Goal: Task Accomplishment & Management: Manage account settings

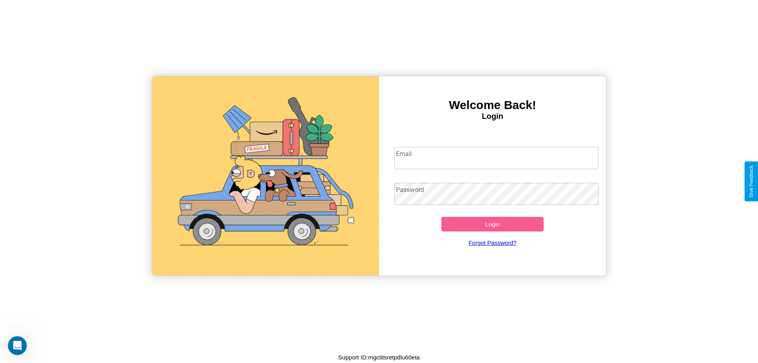
click at [496, 157] on input "Email" at bounding box center [496, 158] width 204 height 22
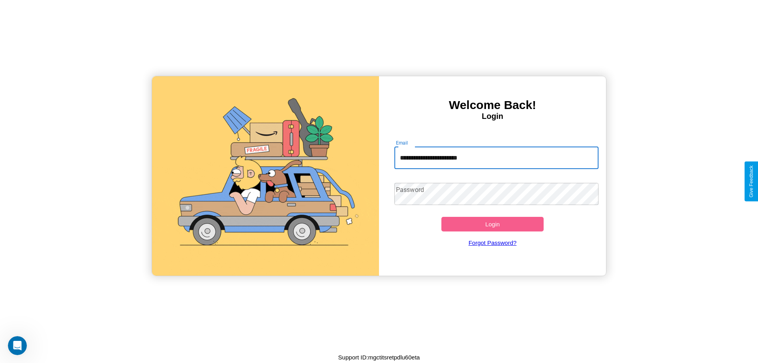
type input "**********"
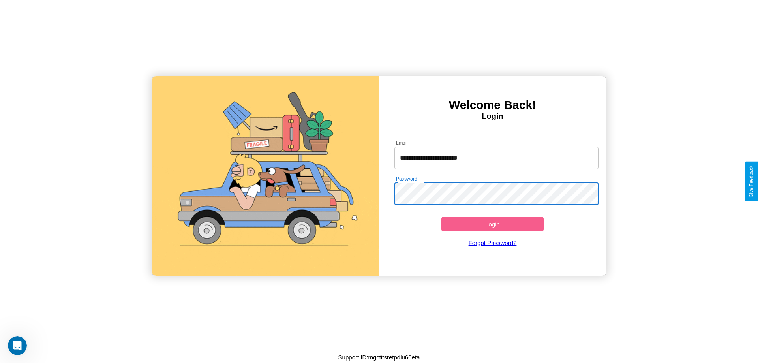
click at [492, 224] on button "Login" at bounding box center [492, 224] width 102 height 15
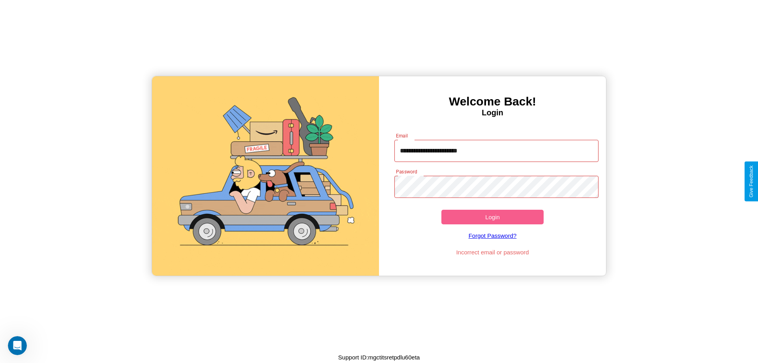
click at [492, 217] on button "Login" at bounding box center [492, 217] width 102 height 15
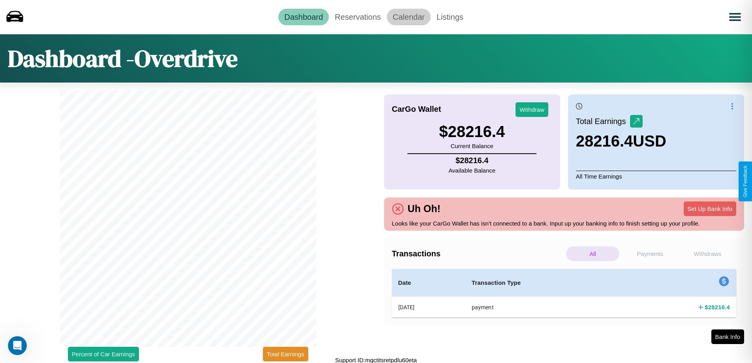
click at [409, 17] on link "Calendar" at bounding box center [409, 17] width 44 height 17
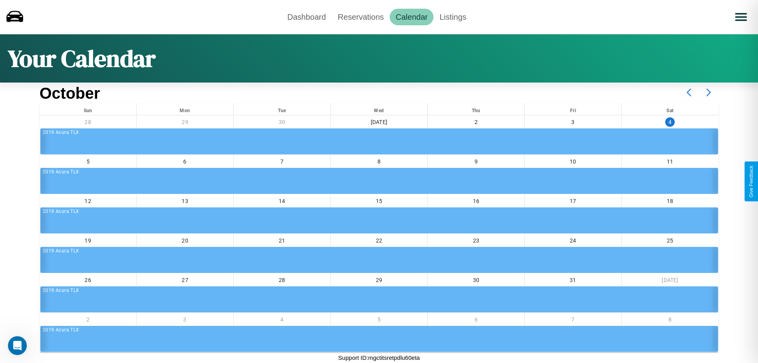
click at [708, 92] on icon at bounding box center [709, 92] width 20 height 20
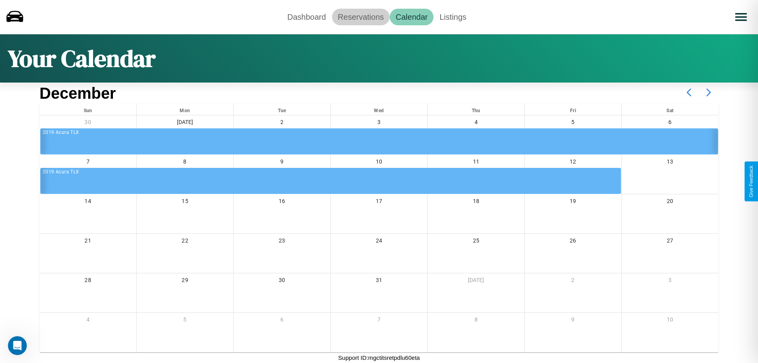
click at [360, 17] on link "Reservations" at bounding box center [361, 17] width 58 height 17
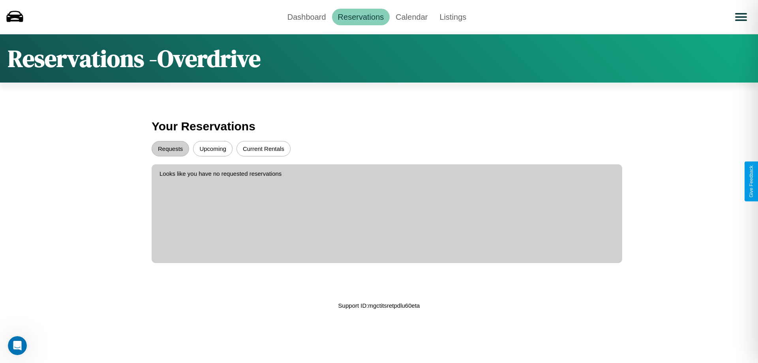
click at [213, 148] on button "Upcoming" at bounding box center [212, 148] width 39 height 15
click at [170, 148] on button "Requests" at bounding box center [170, 148] width 37 height 15
click at [263, 148] on button "Current Rentals" at bounding box center [263, 148] width 54 height 15
